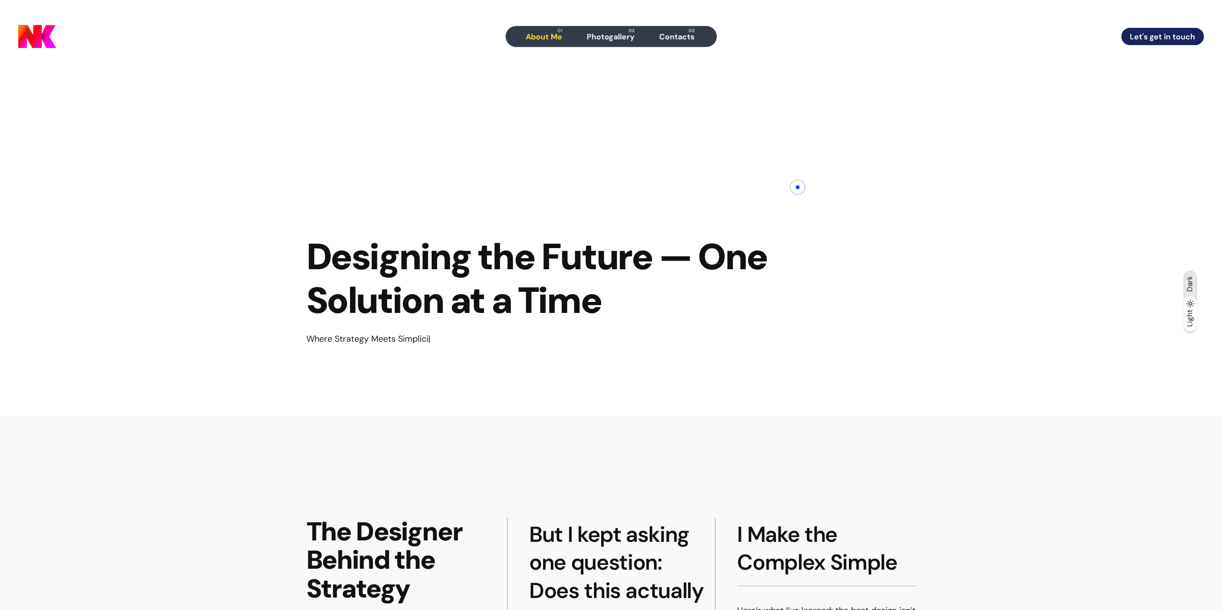
drag, startPoint x: 790, startPoint y: 473, endPoint x: 798, endPoint y: 187, distance: 285.9
click at [792, 195] on div "Designing the Future — One Solution at a Time Where Strategy Meets Simplicity —…" at bounding box center [548, 244] width 499 height 343
click at [622, 41] on span "Photogallery" at bounding box center [611, 37] width 48 height 10
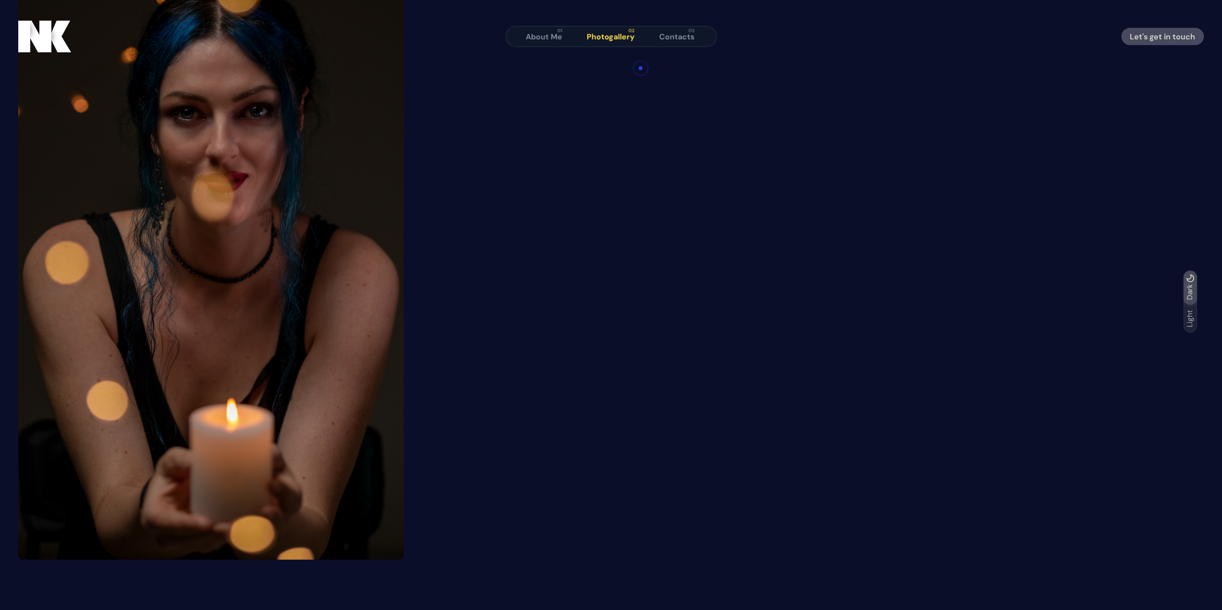
scroll to position [144, 0]
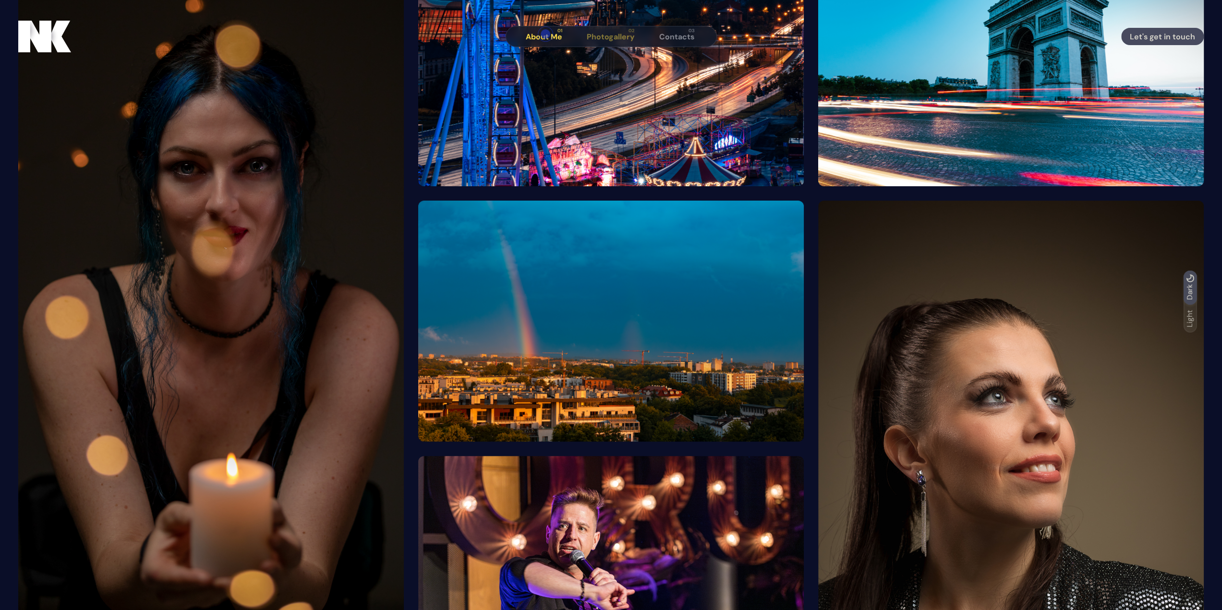
click at [546, 34] on span "About Me" at bounding box center [544, 37] width 37 height 10
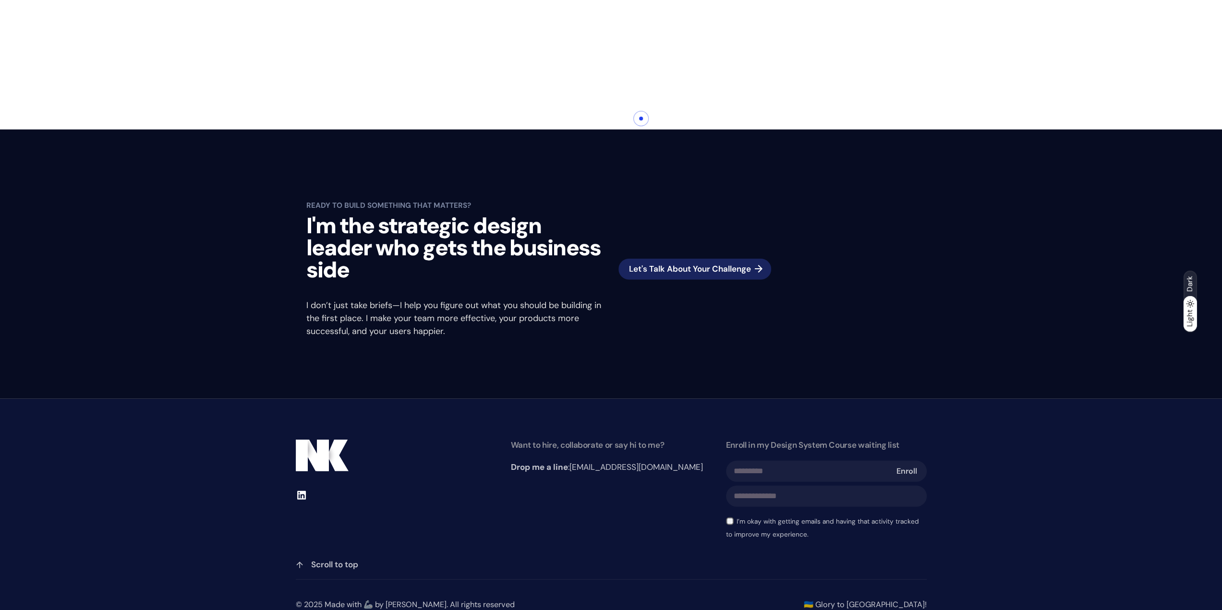
scroll to position [2460, 0]
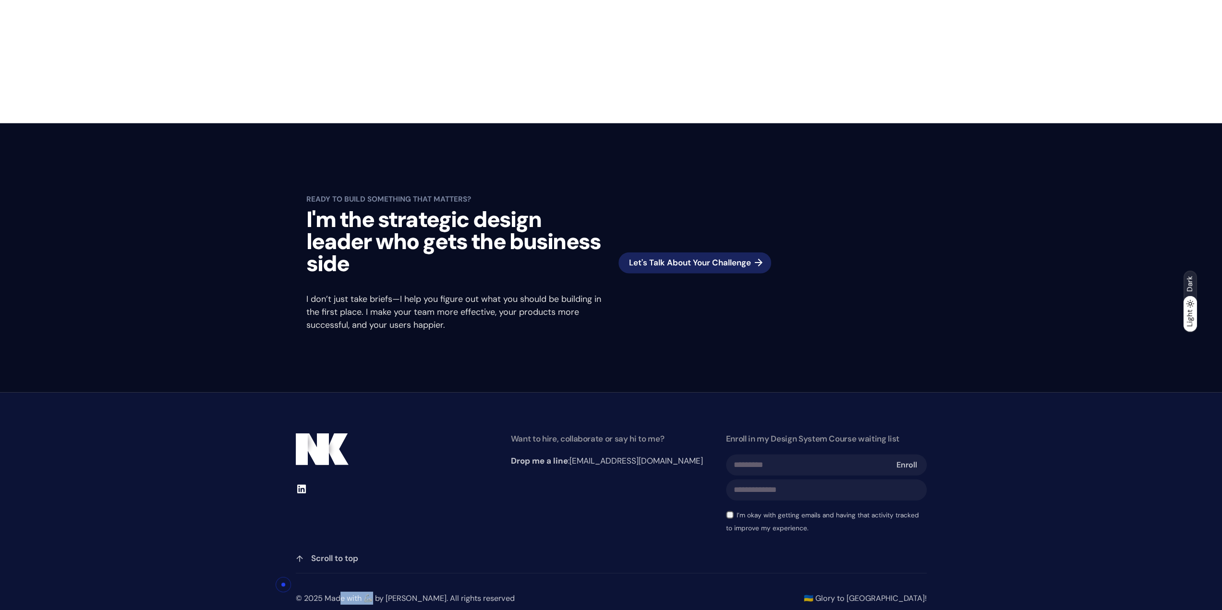
drag, startPoint x: 336, startPoint y: 585, endPoint x: 283, endPoint y: 585, distance: 52.8
click at [283, 585] on div "© 2025 Made with 🦾 by [PERSON_NAME]. All rights reserved 🇺🇦 Glory to [GEOGRAPHI…" at bounding box center [611, 598] width 1222 height 50
click at [381, 592] on div "© 2025 Made with 🦾 by [PERSON_NAME]. All rights reserved" at bounding box center [405, 598] width 219 height 13
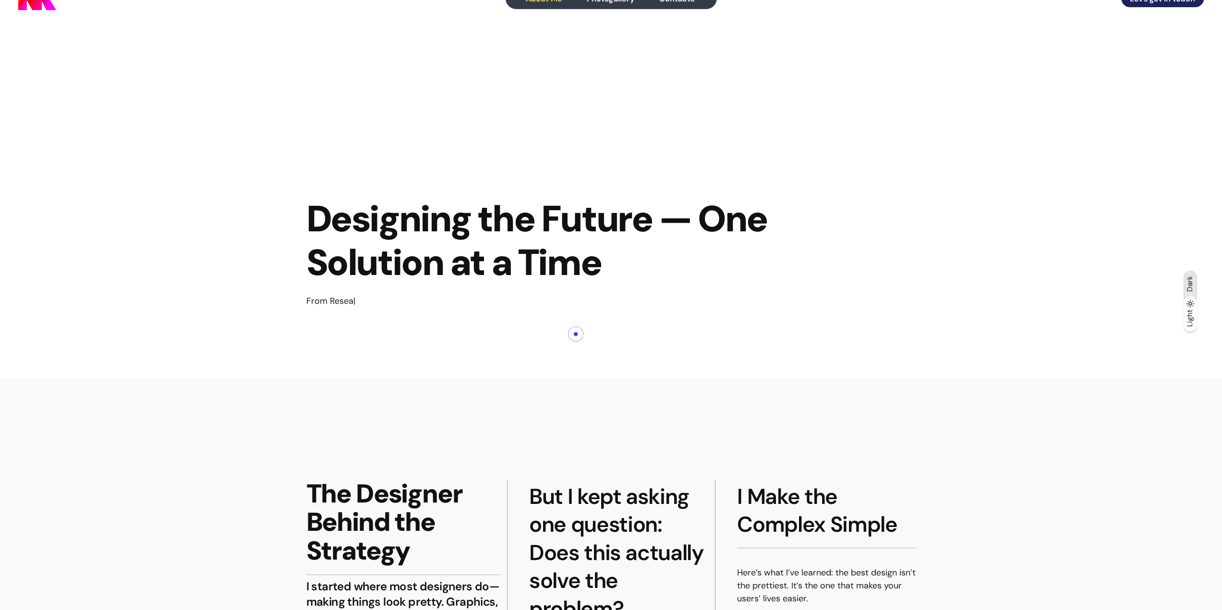
scroll to position [0, 0]
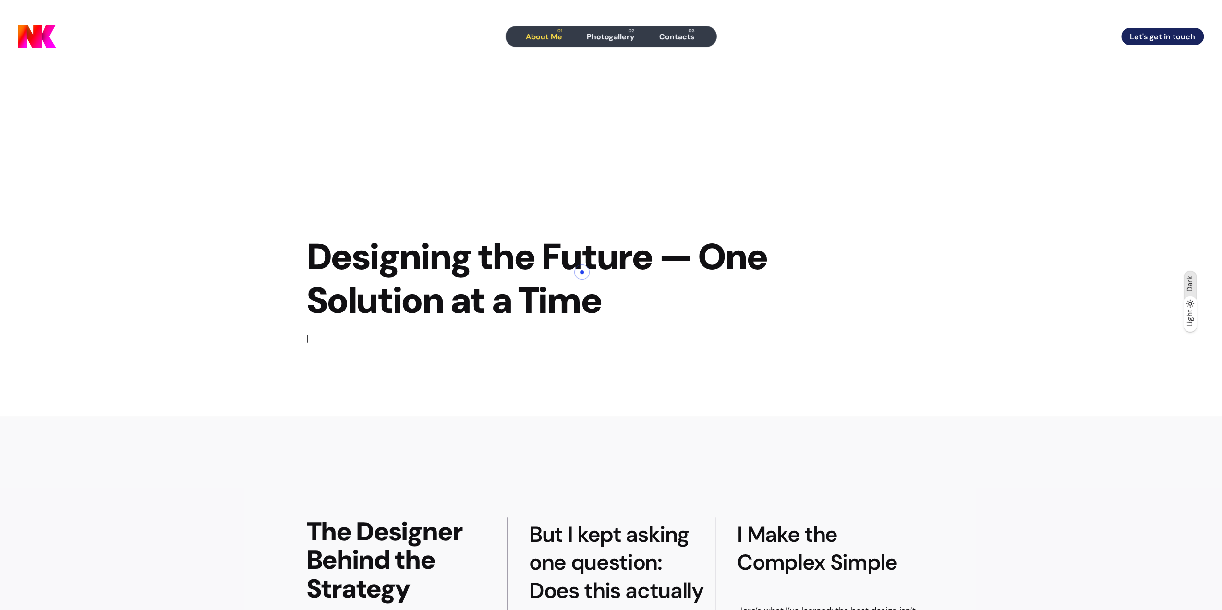
drag, startPoint x: 565, startPoint y: 496, endPoint x: 584, endPoint y: 265, distance: 231.8
click at [1196, 288] on div "Dark" at bounding box center [1191, 284] width 14 height 26
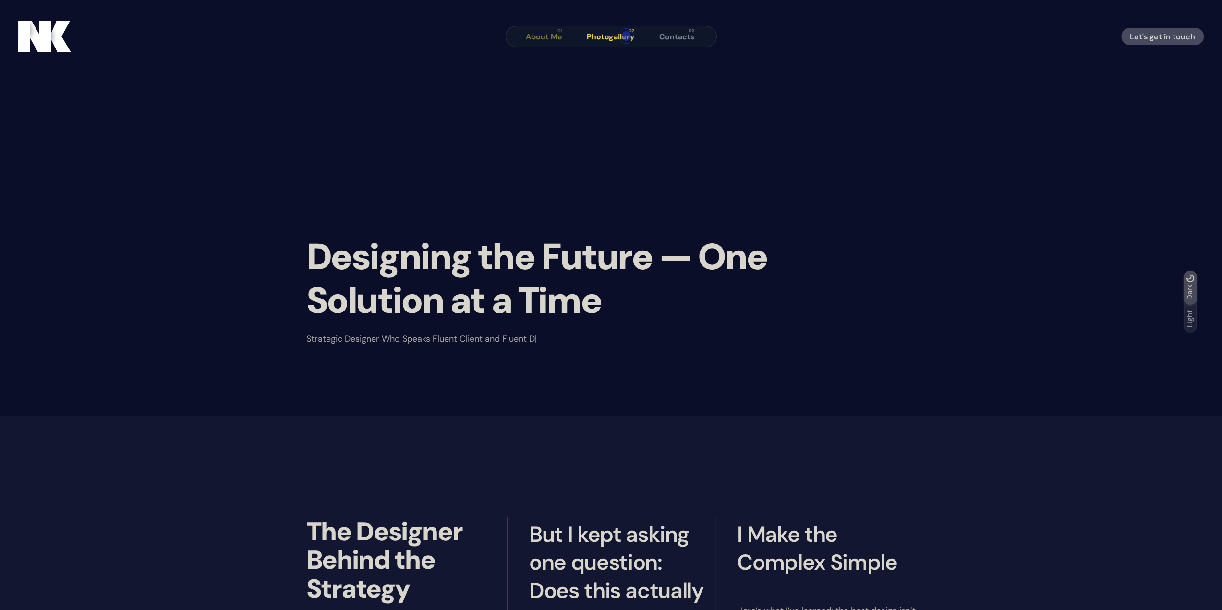
click at [626, 36] on span "Photogallery" at bounding box center [611, 37] width 48 height 10
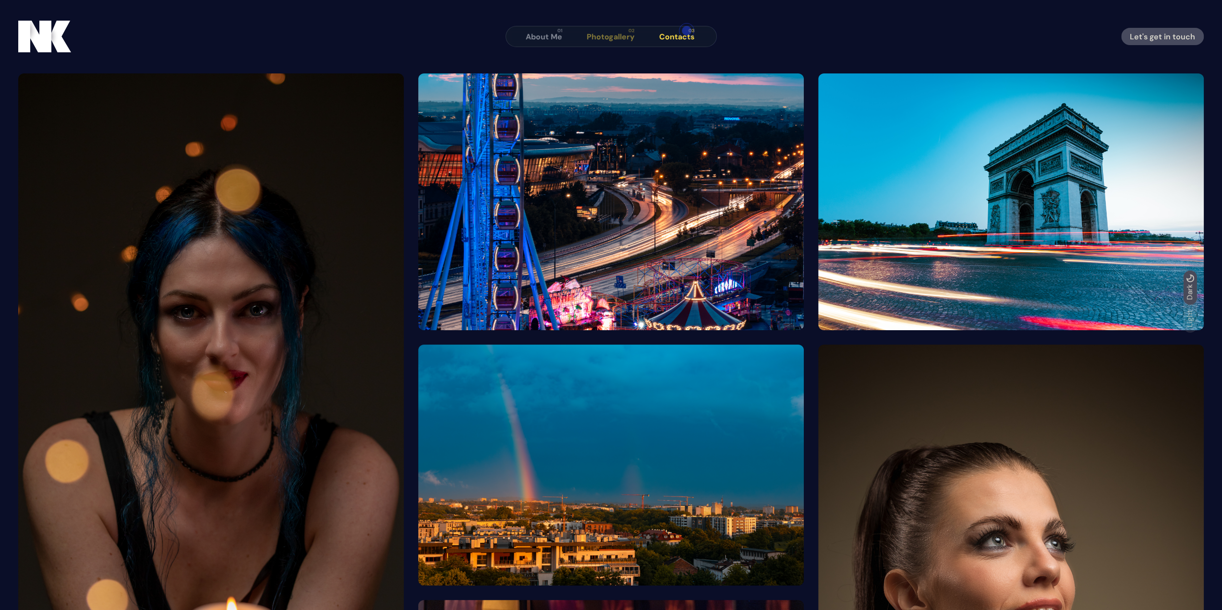
click at [685, 35] on span "Contacts" at bounding box center [677, 37] width 36 height 10
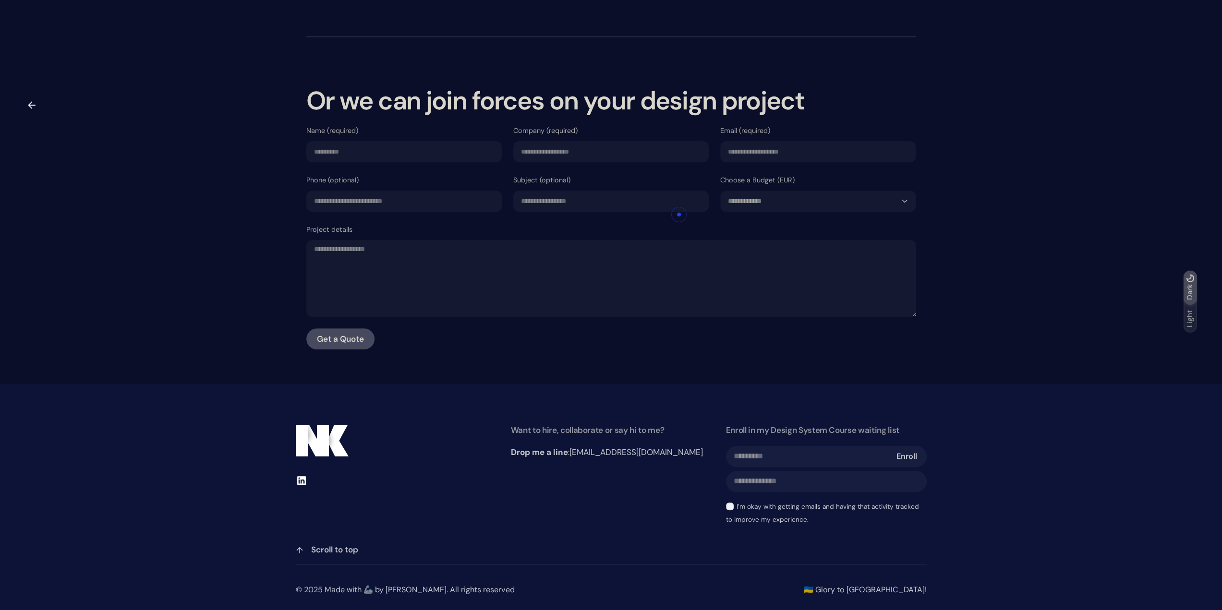
scroll to position [490, 0]
